Goal: Connect with others: Connect with other users

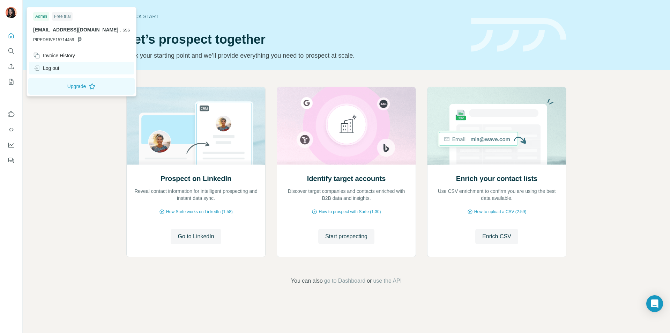
click at [50, 69] on div "Log out" at bounding box center [46, 68] width 26 height 7
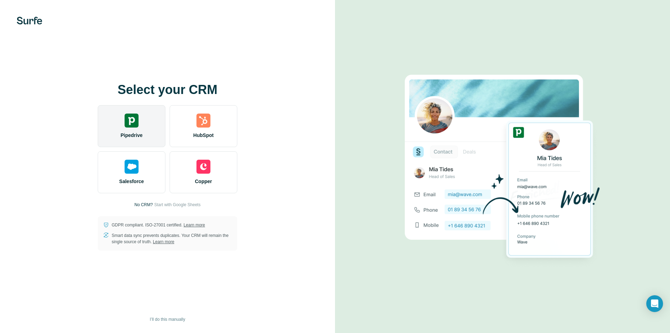
click at [147, 126] on div "Pipedrive" at bounding box center [132, 126] width 68 height 42
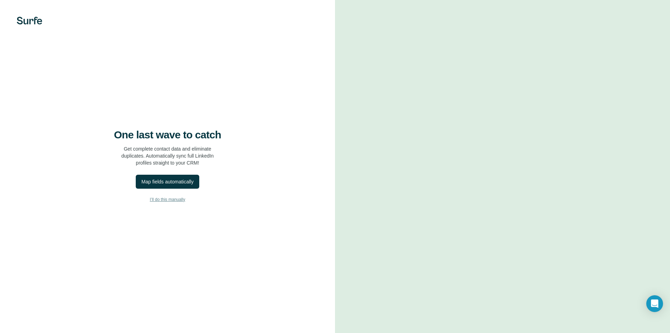
click at [172, 199] on span "I’ll do this manually" at bounding box center [167, 199] width 35 height 6
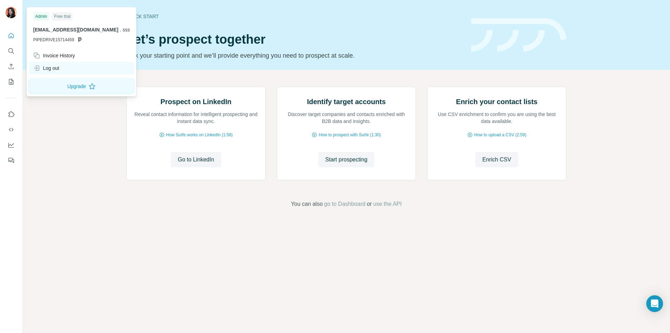
click at [54, 68] on div "Log out" at bounding box center [46, 68] width 26 height 7
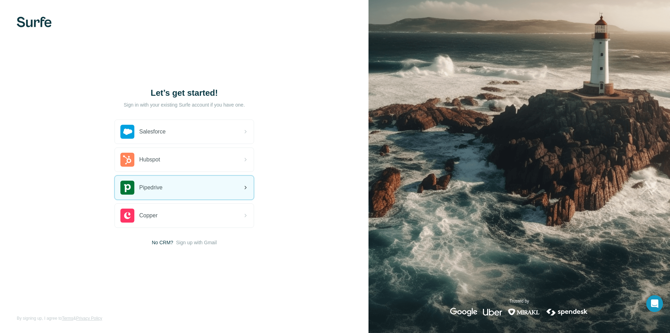
click at [170, 188] on div "Pipedrive" at bounding box center [184, 188] width 139 height 24
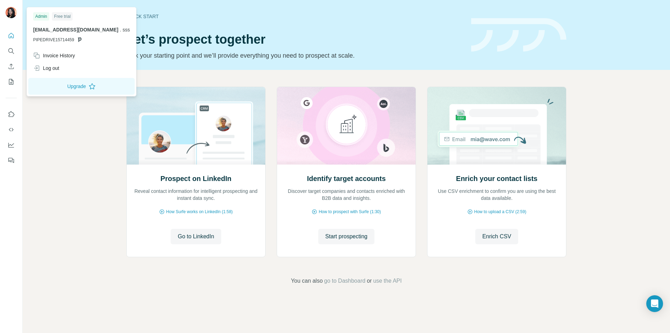
click at [10, 15] on img at bounding box center [11, 12] width 11 height 11
click at [246, 14] on div "Quick start" at bounding box center [294, 16] width 337 height 7
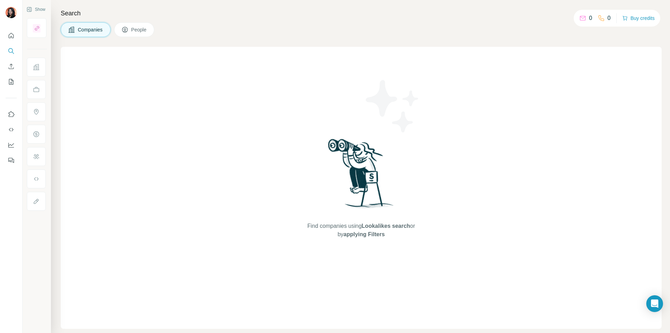
click at [272, 73] on div "Find companies using Lookalikes search or by applying Filters" at bounding box center [361, 188] width 601 height 282
click at [195, 90] on div "Find companies using Lookalikes search or by applying Filters" at bounding box center [361, 188] width 601 height 282
click at [353, 65] on div "Find companies using Lookalikes search or by applying Filters" at bounding box center [362, 188] width 126 height 282
click at [398, 170] on div "Find companies using Lookalikes search or by applying Filters" at bounding box center [362, 188] width 126 height 282
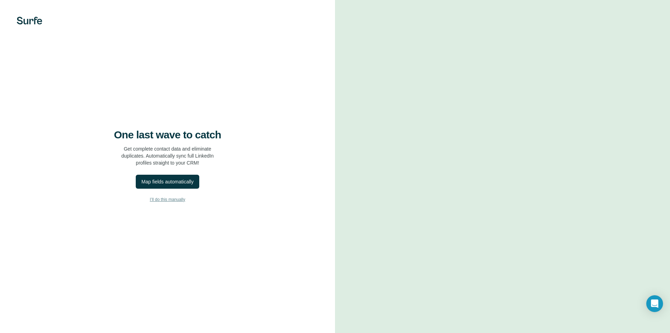
click at [172, 199] on span "I’ll do this manually" at bounding box center [167, 199] width 35 height 6
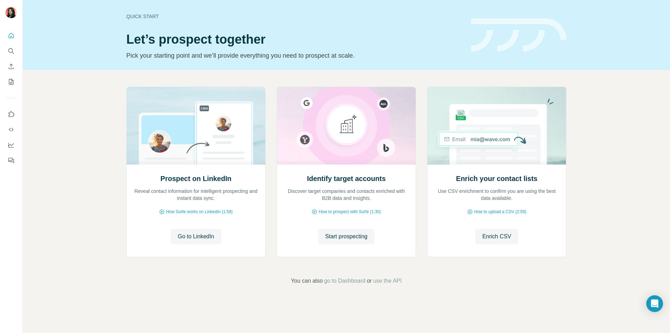
click at [71, 90] on div "Prospect on LinkedIn Reveal contact information for intelligent prospecting and…" at bounding box center [347, 186] width 648 height 232
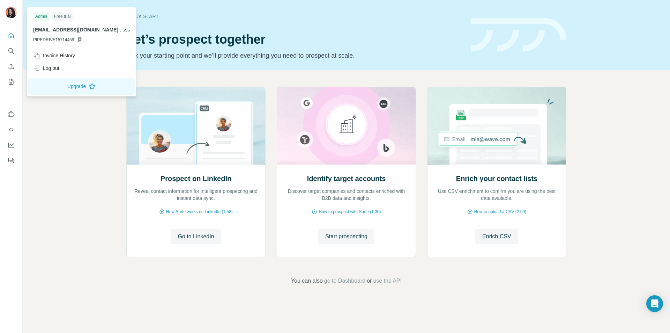
click at [10, 12] on img at bounding box center [11, 12] width 11 height 11
click at [71, 112] on div "Prospect on LinkedIn Reveal contact information for intelligent prospecting and…" at bounding box center [347, 186] width 648 height 232
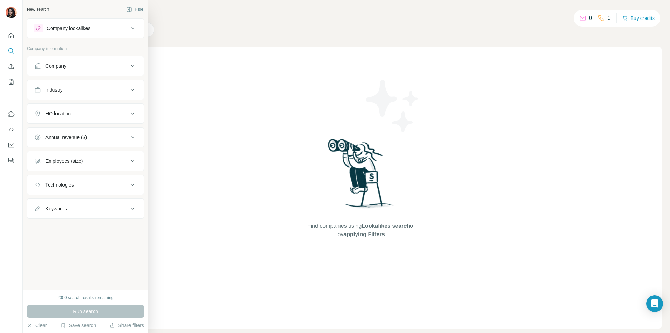
click at [45, 6] on div "New search Hide" at bounding box center [85, 9] width 117 height 10
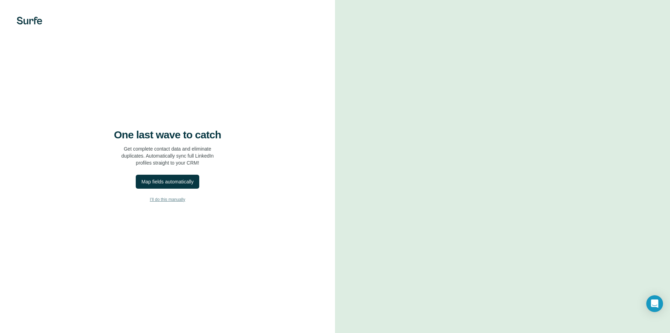
click at [168, 200] on span "I’ll do this manually" at bounding box center [167, 199] width 35 height 6
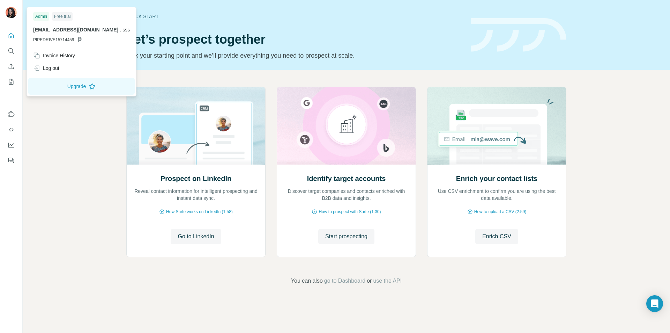
click at [11, 16] on img at bounding box center [11, 12] width 11 height 11
click at [58, 71] on div "Log out" at bounding box center [46, 68] width 26 height 7
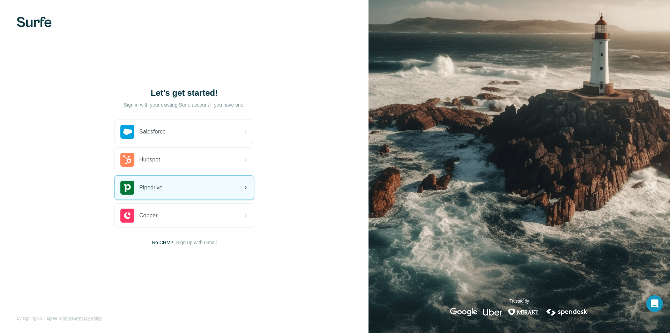
click at [164, 195] on div "Pipedrive" at bounding box center [184, 188] width 139 height 24
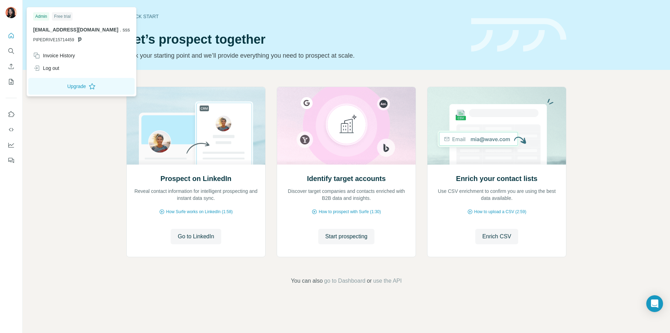
click at [12, 15] on img at bounding box center [11, 12] width 11 height 11
click at [61, 68] on div "Log out" at bounding box center [81, 68] width 105 height 13
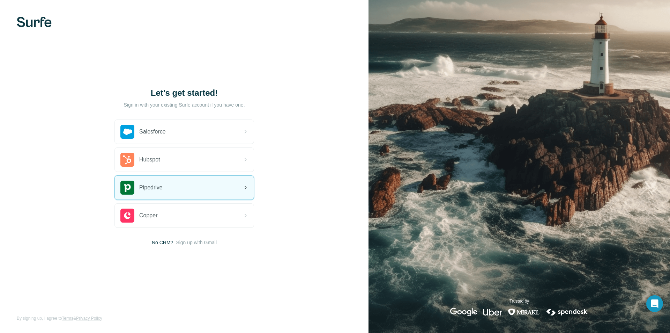
click at [215, 185] on div "Pipedrive" at bounding box center [184, 188] width 139 height 24
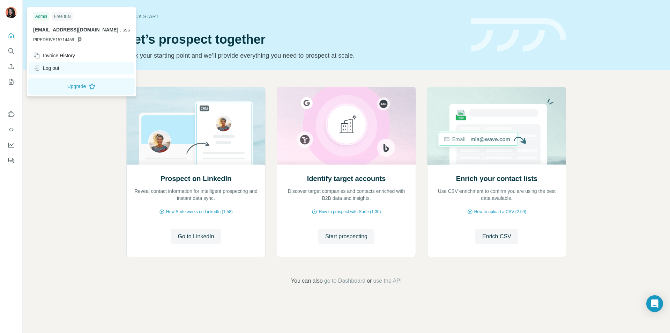
click at [57, 67] on div "Log out" at bounding box center [46, 68] width 26 height 7
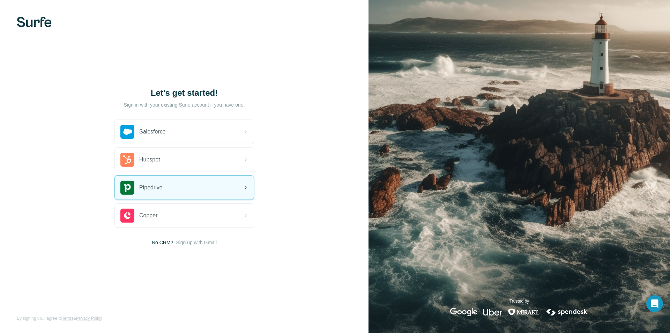
click at [155, 190] on span "Pipedrive" at bounding box center [150, 187] width 23 height 8
click at [153, 190] on span "Pipedrive" at bounding box center [150, 187] width 23 height 8
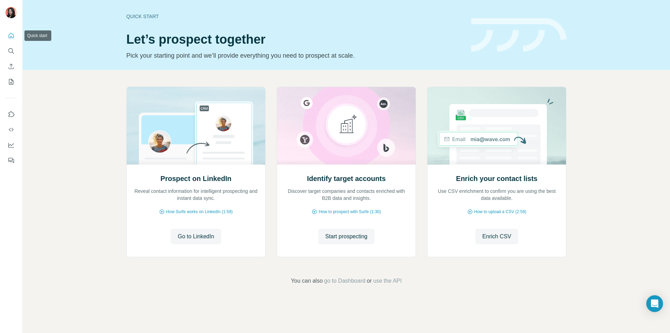
click at [7, 37] on button "Quick start" at bounding box center [11, 35] width 11 height 13
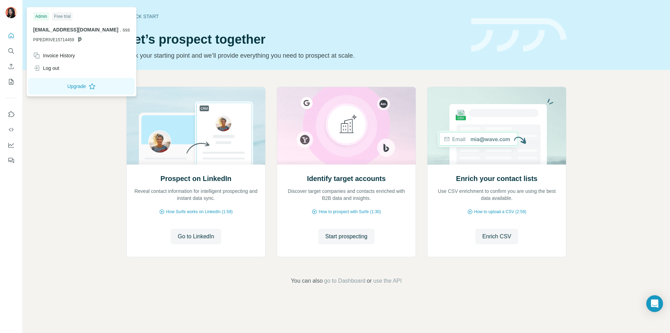
click at [15, 10] on img at bounding box center [11, 12] width 11 height 11
click at [59, 65] on div "Log out" at bounding box center [46, 68] width 26 height 7
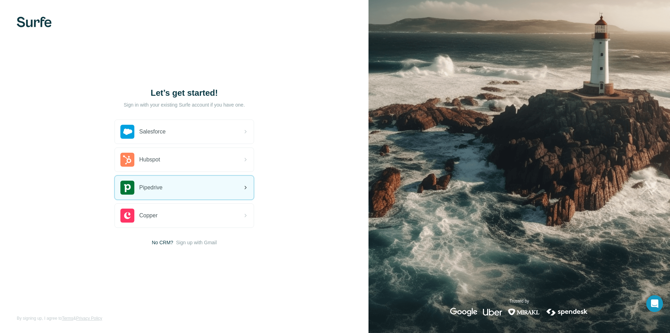
click at [180, 186] on div "Pipedrive" at bounding box center [184, 188] width 139 height 24
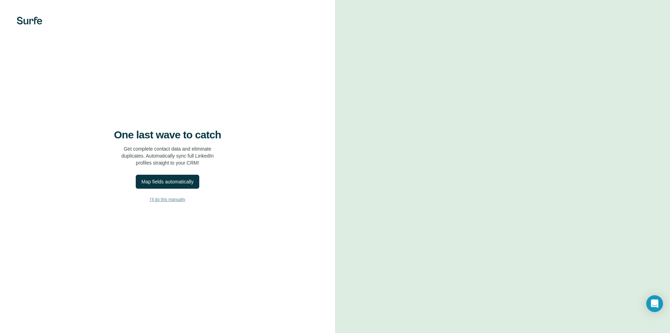
click at [174, 194] on button "I’ll do this manually" at bounding box center [167, 199] width 307 height 10
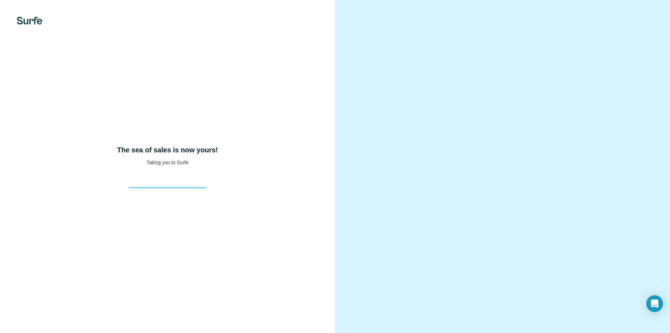
click at [174, 195] on div "The sea of sales is now yours! Taking you to Surfe" at bounding box center [167, 166] width 335 height 333
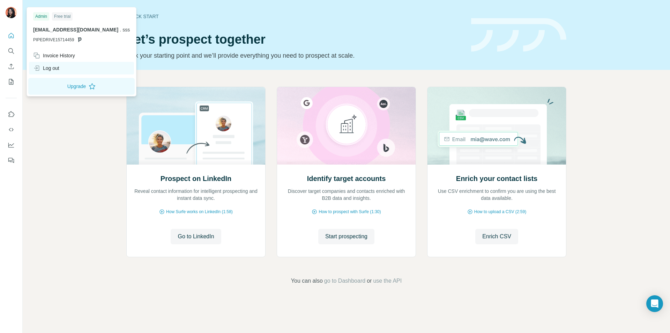
click at [76, 65] on div "Log out" at bounding box center [81, 68] width 105 height 13
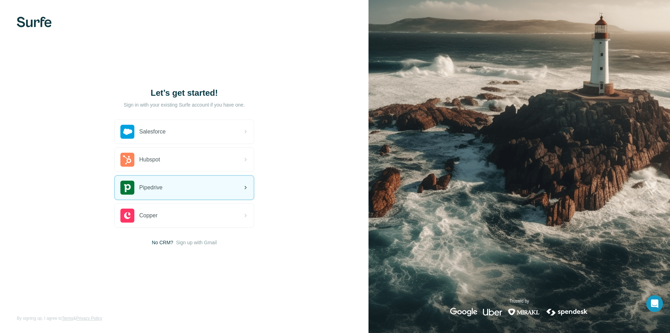
click at [179, 182] on div "Pipedrive" at bounding box center [184, 188] width 139 height 24
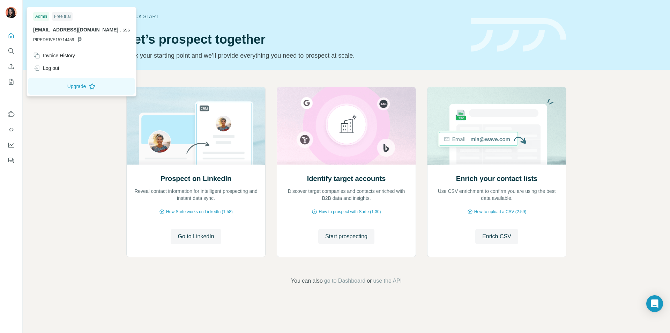
click at [10, 12] on img at bounding box center [11, 12] width 11 height 11
click at [63, 66] on div "Log out" at bounding box center [81, 68] width 105 height 13
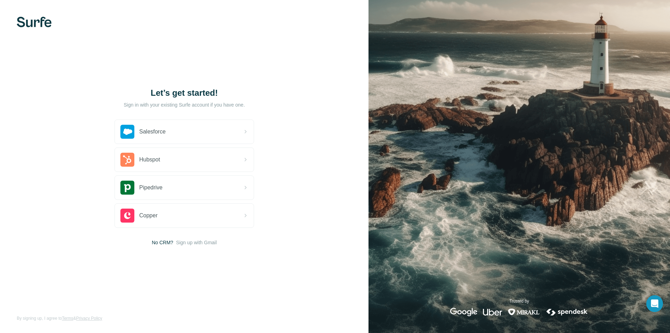
click at [515, 146] on img at bounding box center [520, 166] width 302 height 333
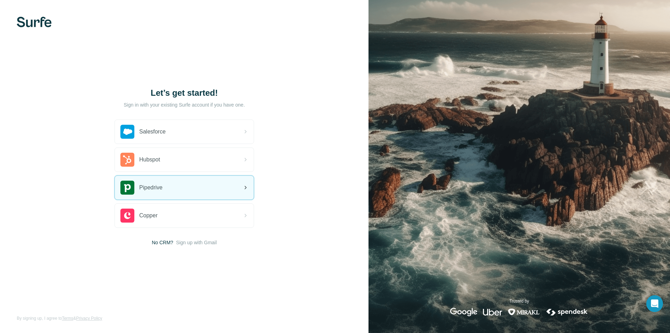
click at [166, 191] on div "Pipedrive" at bounding box center [184, 188] width 139 height 24
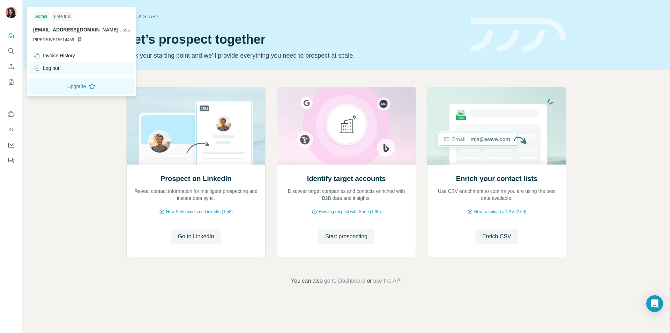
click at [62, 69] on div "Log out" at bounding box center [81, 68] width 105 height 13
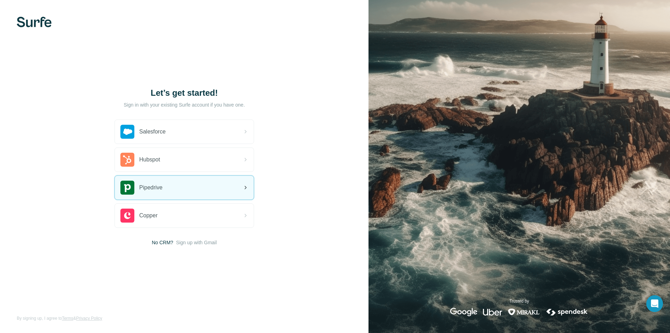
click at [203, 181] on div "Pipedrive" at bounding box center [184, 188] width 139 height 24
click at [157, 184] on span "Pipedrive" at bounding box center [150, 187] width 23 height 8
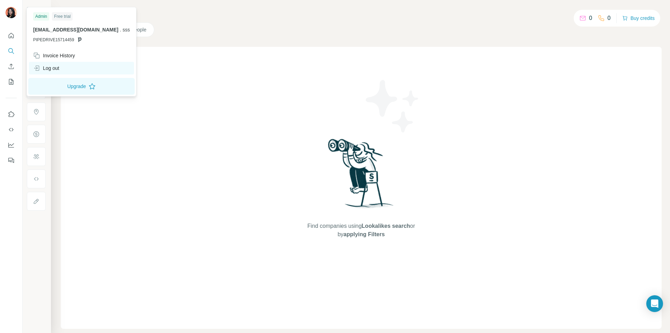
click at [68, 66] on div "Log out" at bounding box center [81, 68] width 105 height 13
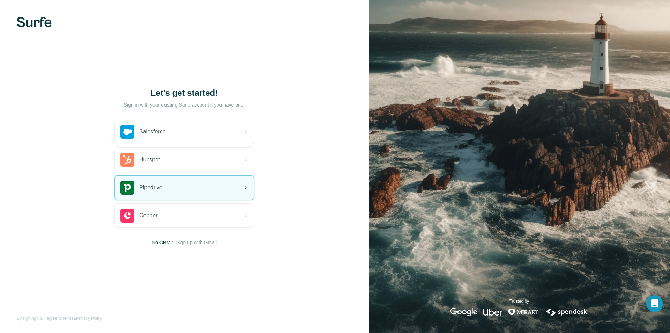
click at [192, 190] on div "Pipedrive" at bounding box center [184, 188] width 139 height 24
click at [158, 188] on span "Pipedrive" at bounding box center [150, 187] width 23 height 8
click at [172, 188] on div "Pipedrive" at bounding box center [184, 188] width 139 height 24
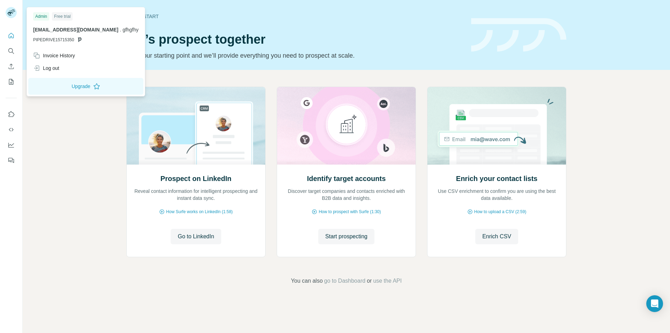
click at [10, 16] on rect at bounding box center [11, 12] width 11 height 11
